Goal: Find contact information: Find contact information

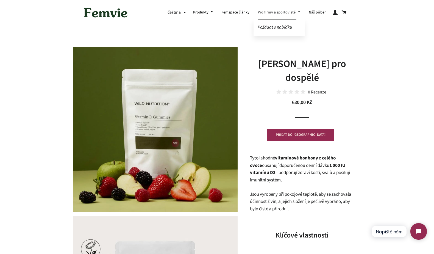
click at [283, 15] on link "Pro firmy a sportoviště" at bounding box center [278, 12] width 51 height 14
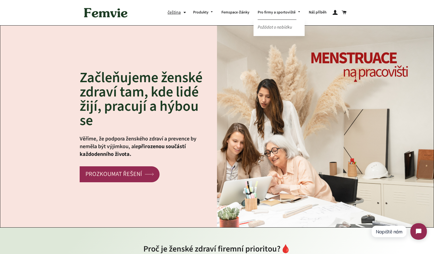
click at [290, 24] on link "Požádat o nabídku" at bounding box center [278, 28] width 51 height 10
